Goal: Information Seeking & Learning: Learn about a topic

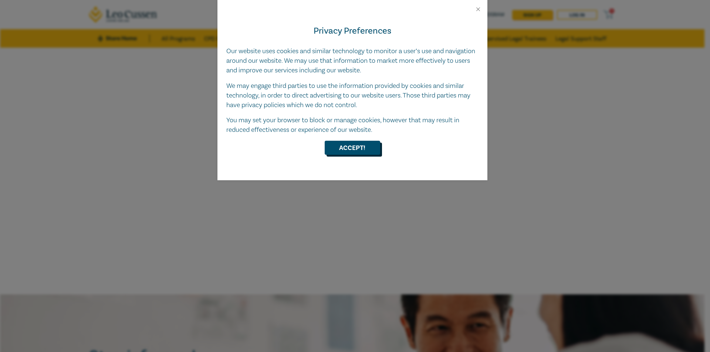
click at [358, 154] on button "Accept!" at bounding box center [352, 148] width 55 height 14
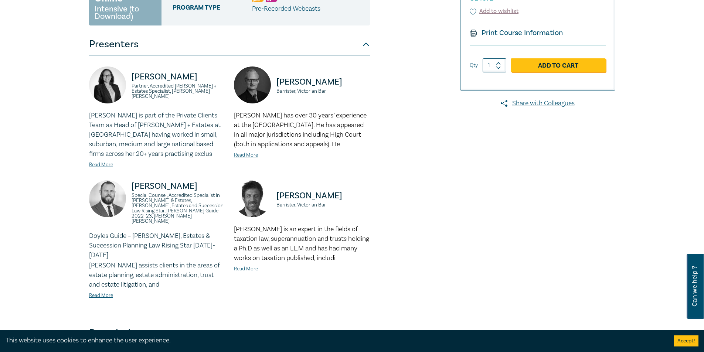
scroll to position [222, 0]
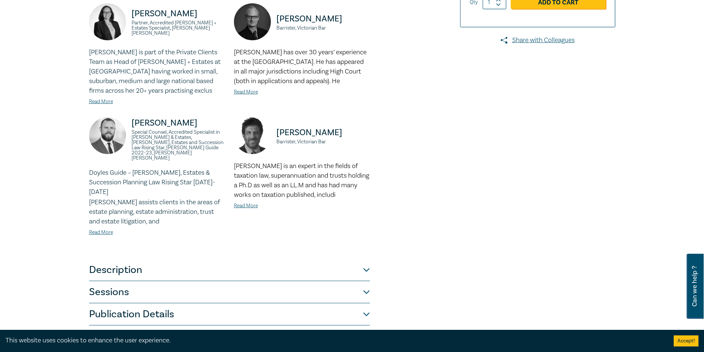
click at [149, 304] on button "Publication Details" at bounding box center [229, 315] width 281 height 22
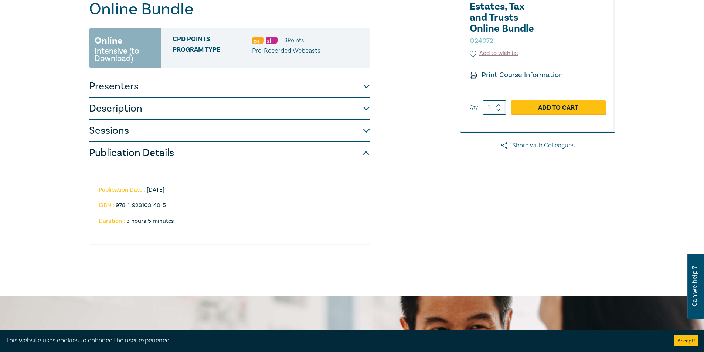
scroll to position [74, 0]
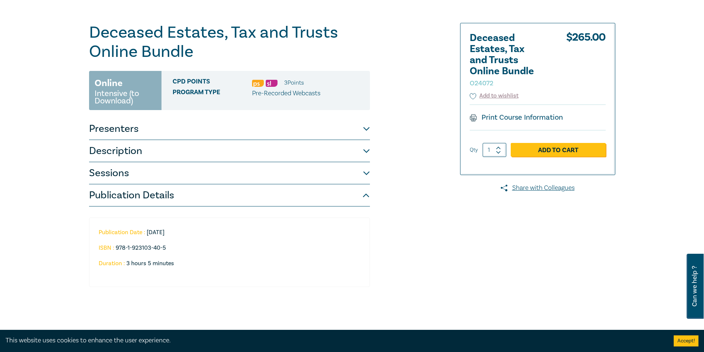
click at [133, 172] on button "Sessions" at bounding box center [229, 173] width 281 height 22
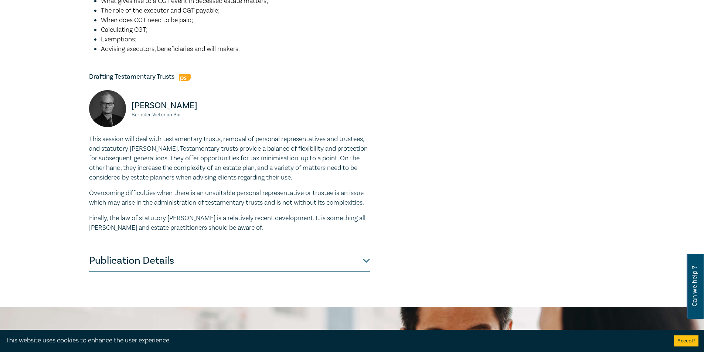
scroll to position [592, 0]
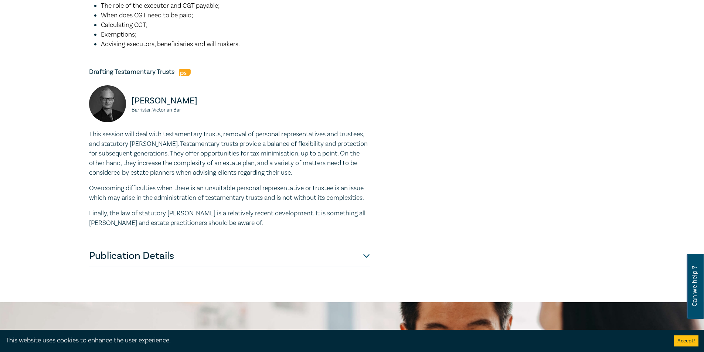
drag, startPoint x: 271, startPoint y: 159, endPoint x: 178, endPoint y: 207, distance: 104.0
click at [178, 209] on p "Finally, the law of statutory [PERSON_NAME] is a relatively recent development.…" at bounding box center [229, 218] width 281 height 19
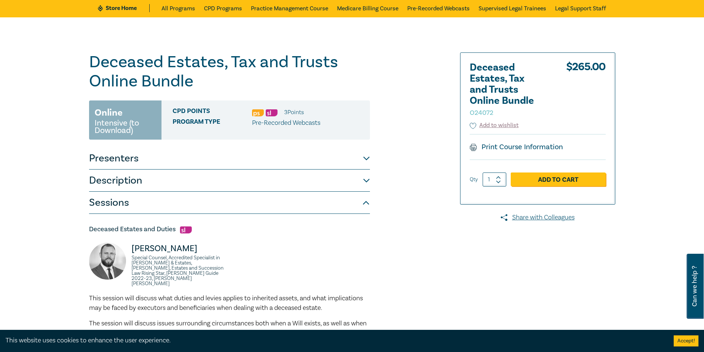
scroll to position [0, 0]
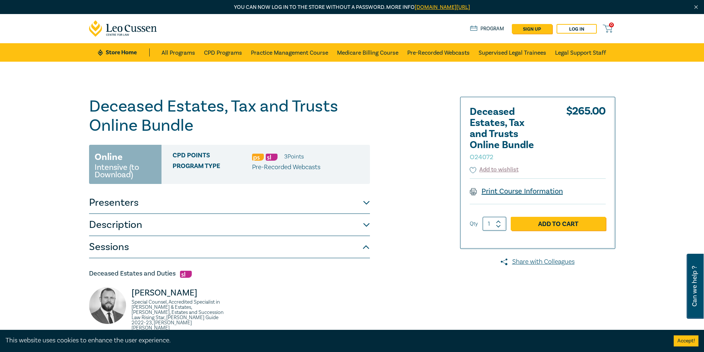
click at [507, 193] on link "Print Course Information" at bounding box center [517, 192] width 94 height 10
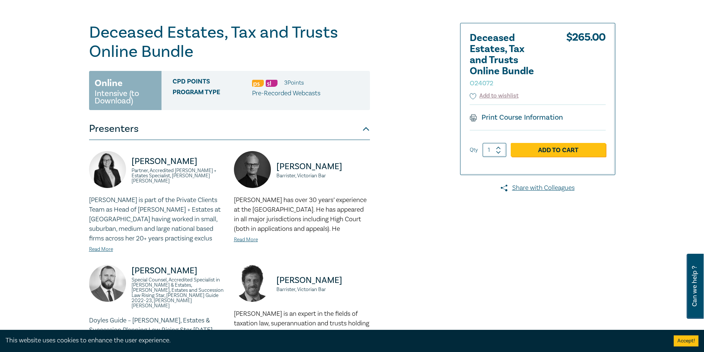
scroll to position [259, 0]
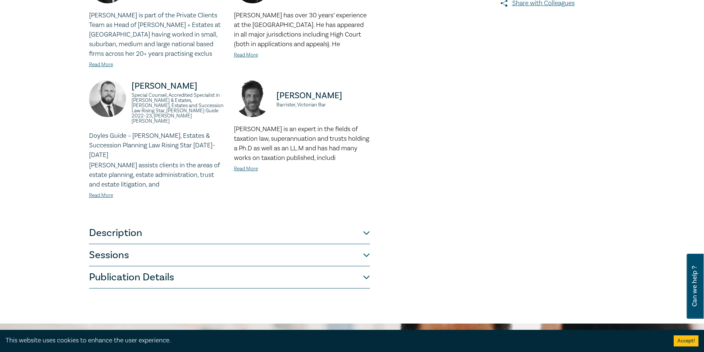
click at [136, 267] on button "Publication Details" at bounding box center [229, 278] width 281 height 22
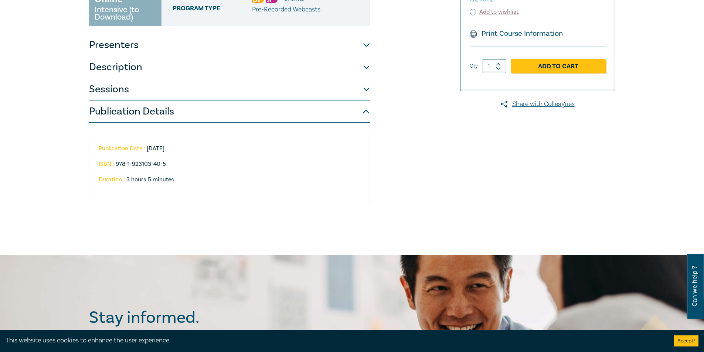
scroll to position [37, 0]
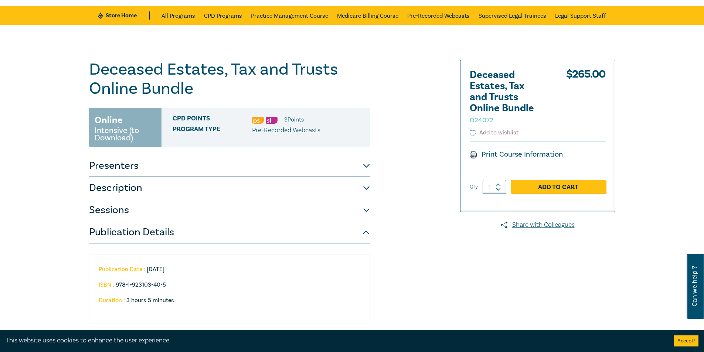
click at [115, 215] on button "Sessions" at bounding box center [229, 210] width 281 height 22
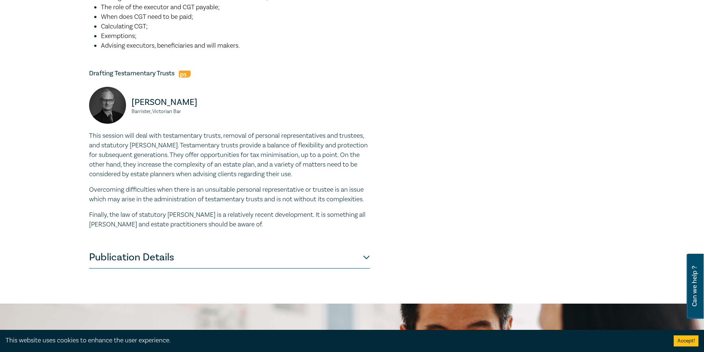
scroll to position [592, 0]
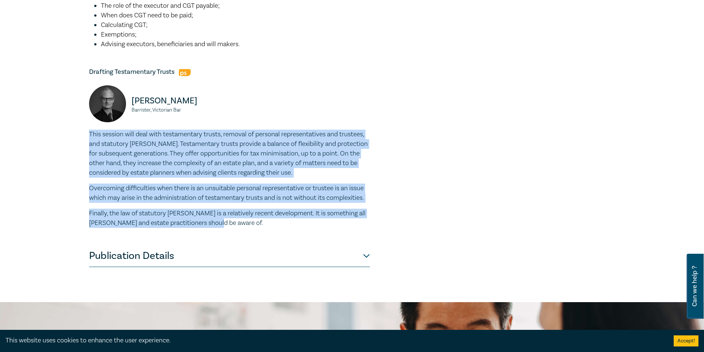
drag, startPoint x: 210, startPoint y: 217, endPoint x: 70, endPoint y: 127, distance: 166.0
click at [221, 195] on p "Overcoming difficulties when there is an unsuitable personal representative or …" at bounding box center [229, 193] width 281 height 19
